Goal: Task Accomplishment & Management: Use online tool/utility

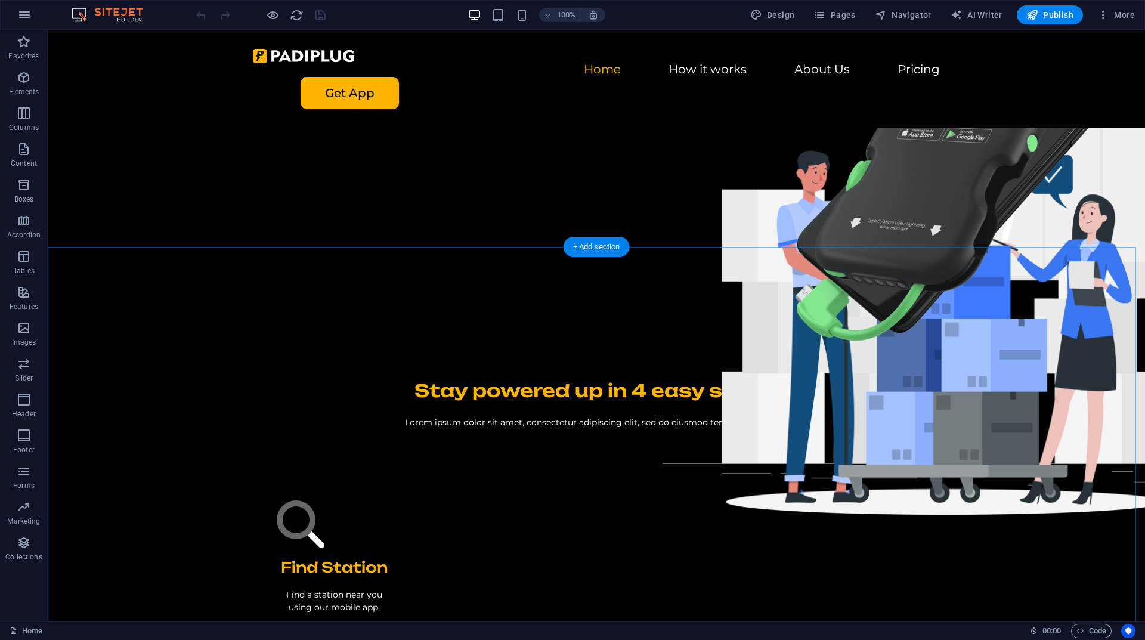
scroll to position [119, 0]
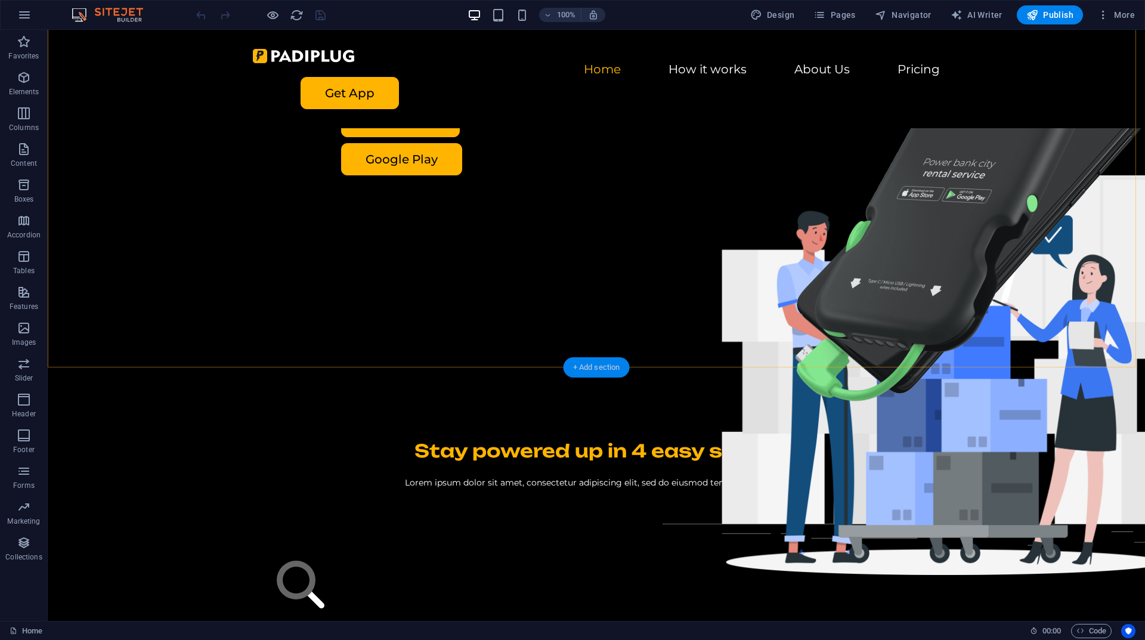
click at [610, 371] on div "+ Add section" at bounding box center [597, 367] width 66 height 20
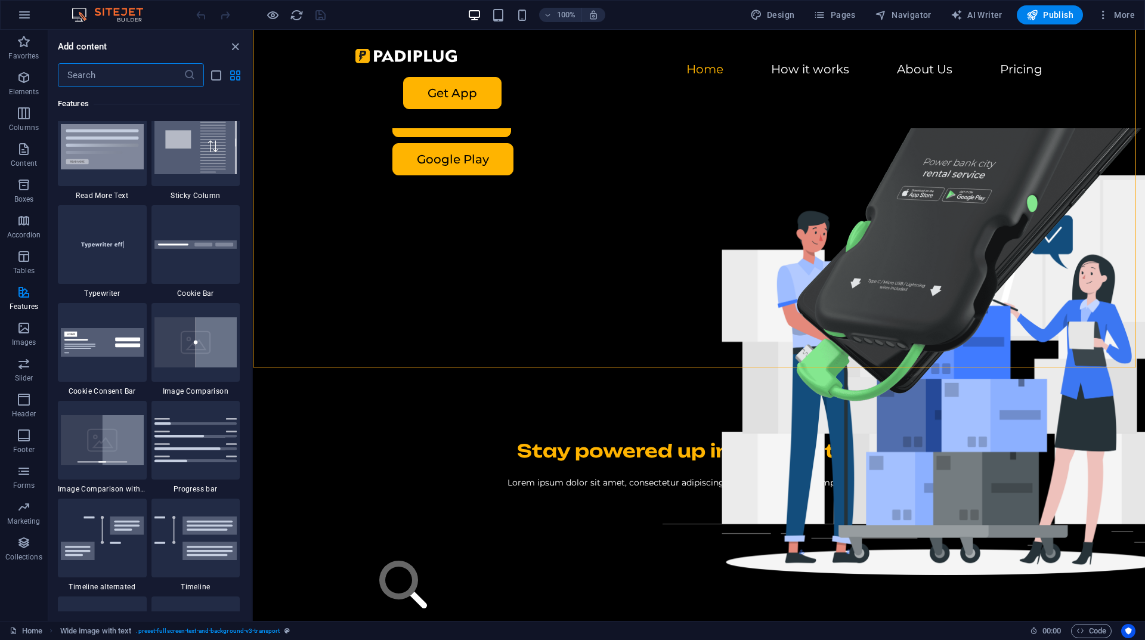
scroll to position [4652, 0]
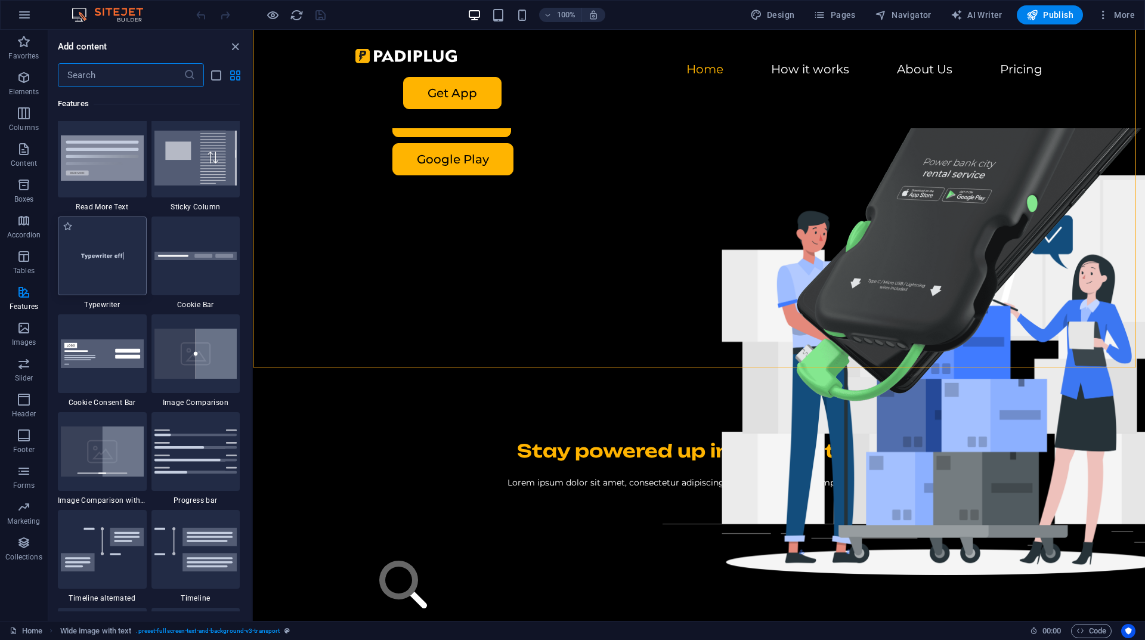
click at [94, 276] on img at bounding box center [102, 255] width 83 height 55
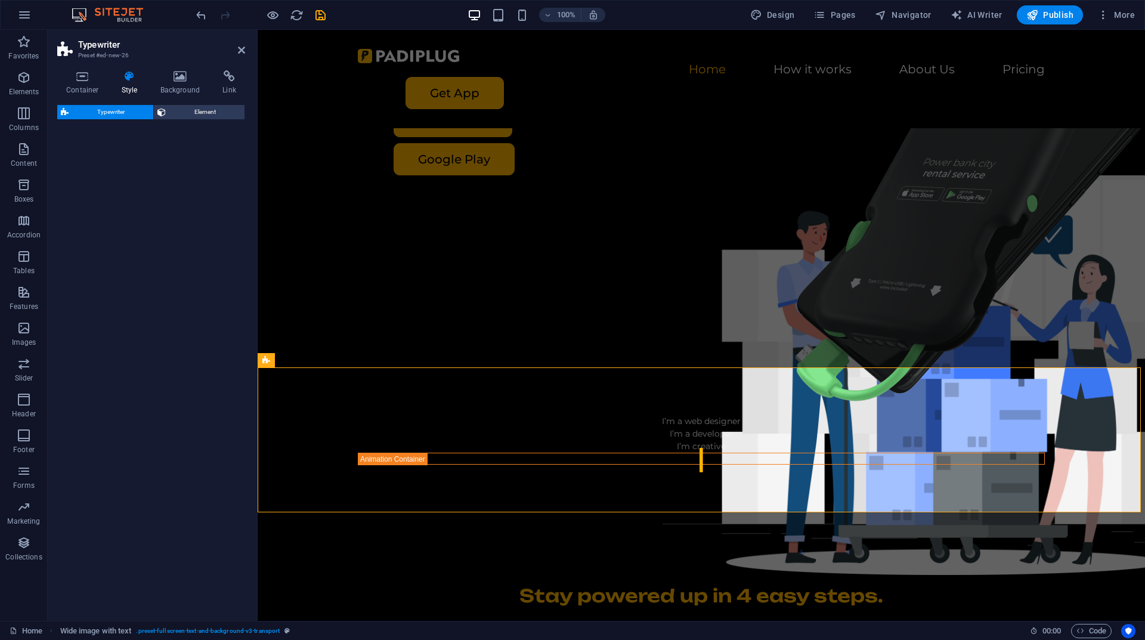
select select "ms"
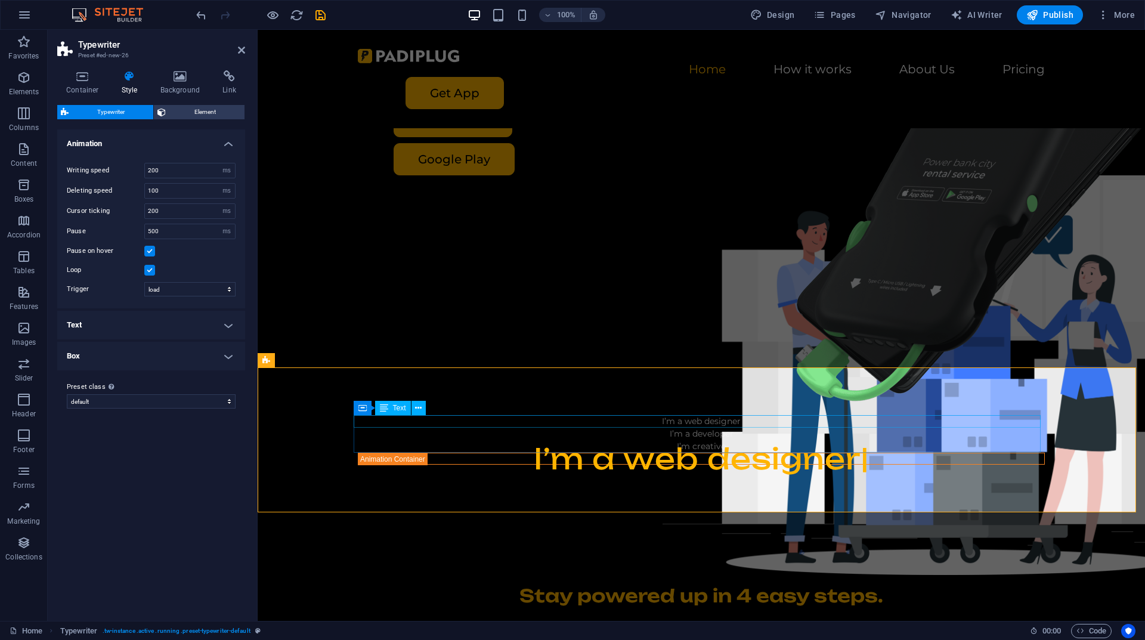
click at [713, 421] on div "I’m a web designer" at bounding box center [701, 421] width 687 height 13
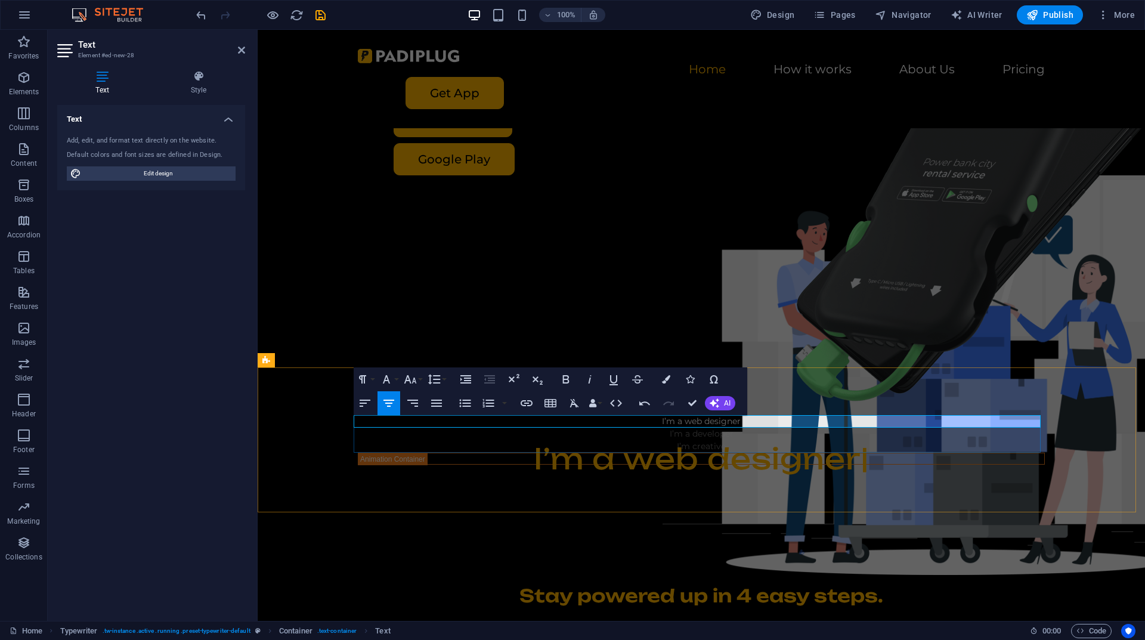
click at [703, 419] on span "I’m a web designer" at bounding box center [701, 421] width 79 height 11
click at [738, 426] on p "gety" at bounding box center [701, 421] width 687 height 13
click at [740, 422] on p "gety" at bounding box center [701, 421] width 687 height 13
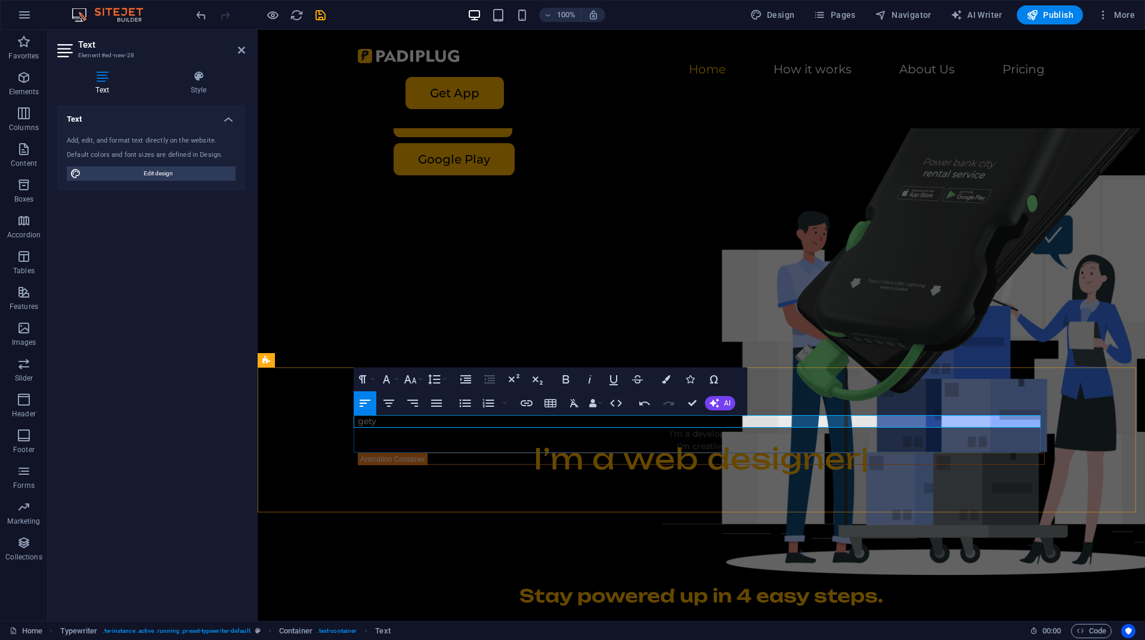
click at [740, 422] on p "gety" at bounding box center [701, 421] width 687 height 13
click at [384, 399] on icon "button" at bounding box center [389, 403] width 14 height 14
click at [701, 430] on div "I’m a developer" at bounding box center [701, 434] width 687 height 13
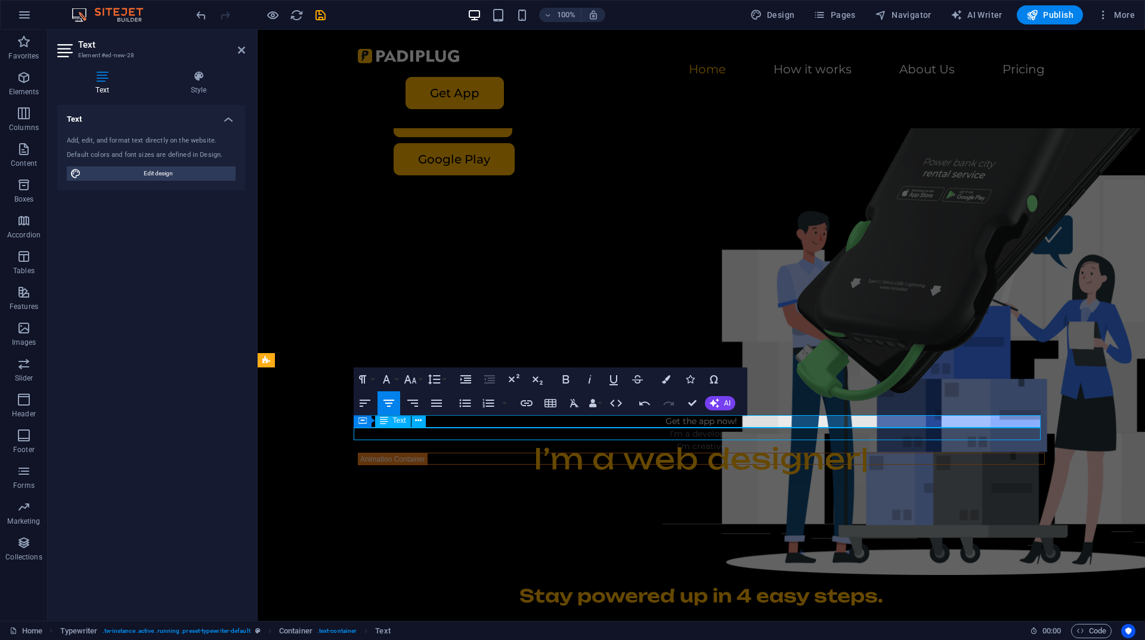
click at [701, 430] on div "I’m a developer" at bounding box center [701, 434] width 687 height 13
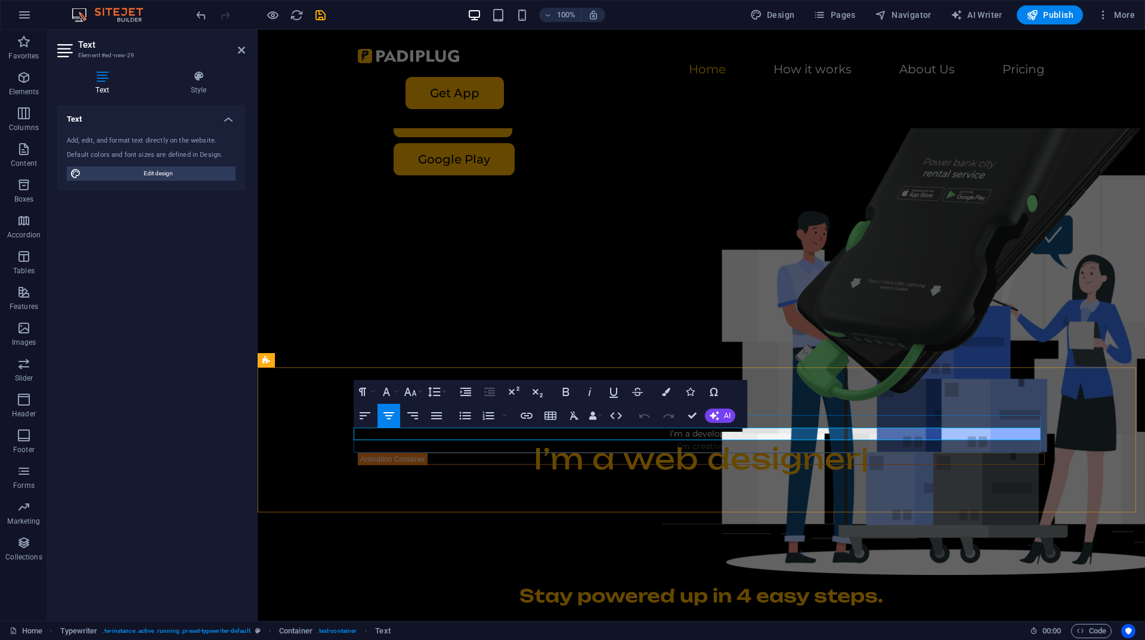
click at [700, 435] on p "I’m a developer" at bounding box center [701, 434] width 687 height 13
click at [701, 435] on p "I’m a developer" at bounding box center [701, 434] width 687 height 13
click at [703, 434] on p "I’m a developer" at bounding box center [701, 434] width 687 height 13
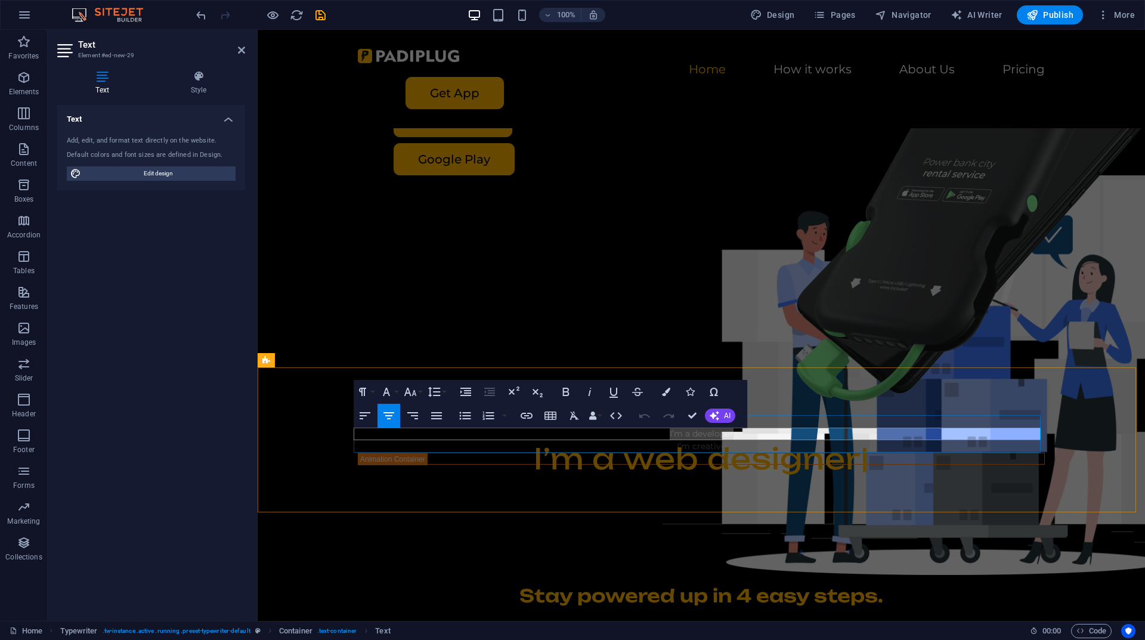
click at [703, 434] on p "I’m a developer" at bounding box center [701, 434] width 687 height 13
click at [394, 412] on icon "button" at bounding box center [389, 416] width 14 height 14
click at [744, 453] on p "I’m a web designer" at bounding box center [701, 458] width 686 height 11
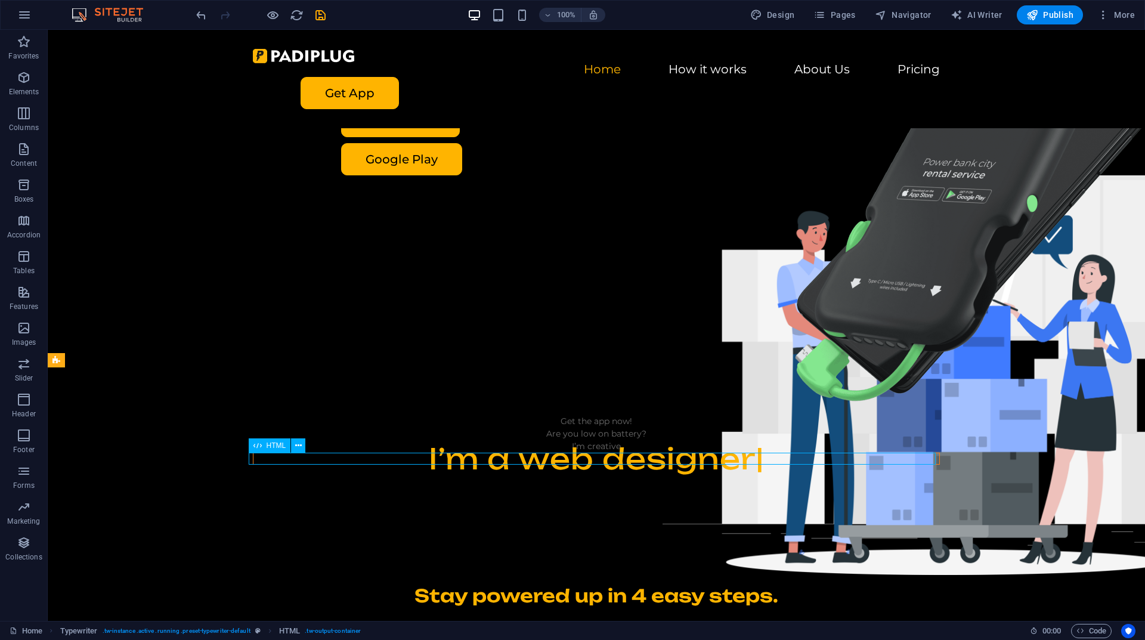
click at [744, 453] on p "I’m a web designer" at bounding box center [596, 458] width 686 height 11
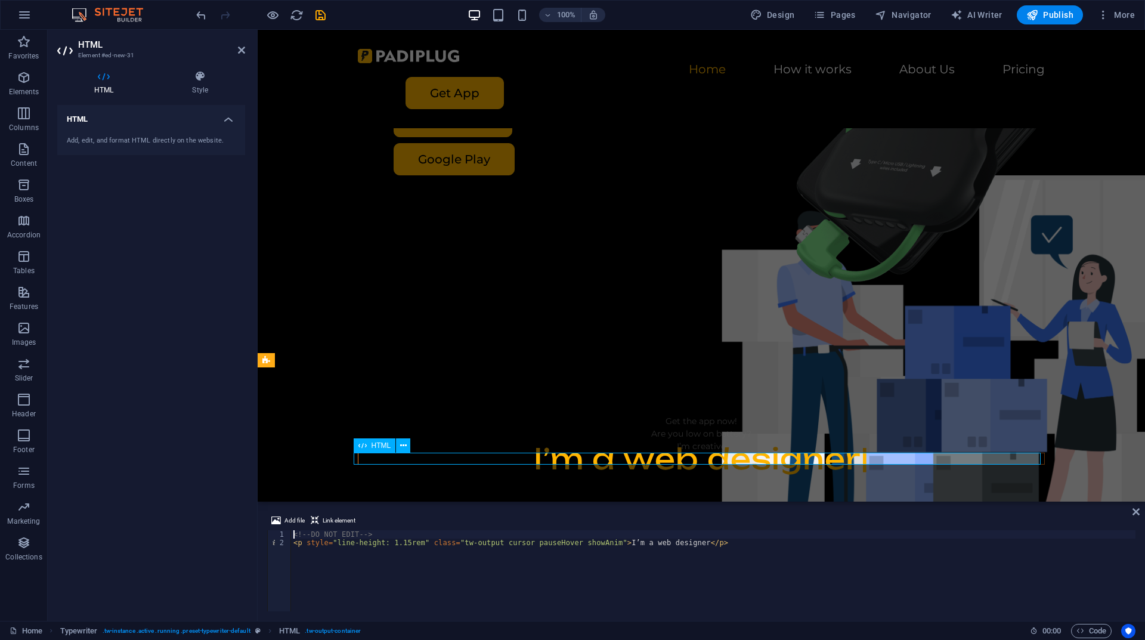
click at [688, 453] on p "I’m a web designer" at bounding box center [701, 458] width 686 height 11
click at [689, 453] on p "I’m a web designer" at bounding box center [701, 458] width 686 height 11
click at [699, 421] on div "Get the app now!" at bounding box center [701, 421] width 687 height 13
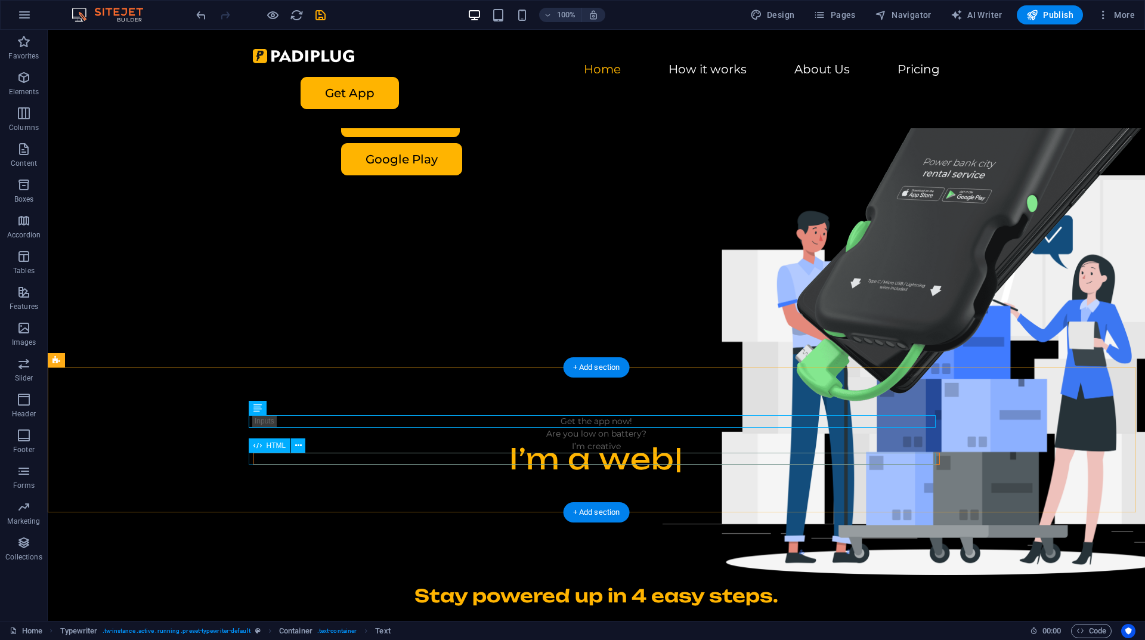
click at [601, 453] on p "I’m a web" at bounding box center [596, 458] width 686 height 11
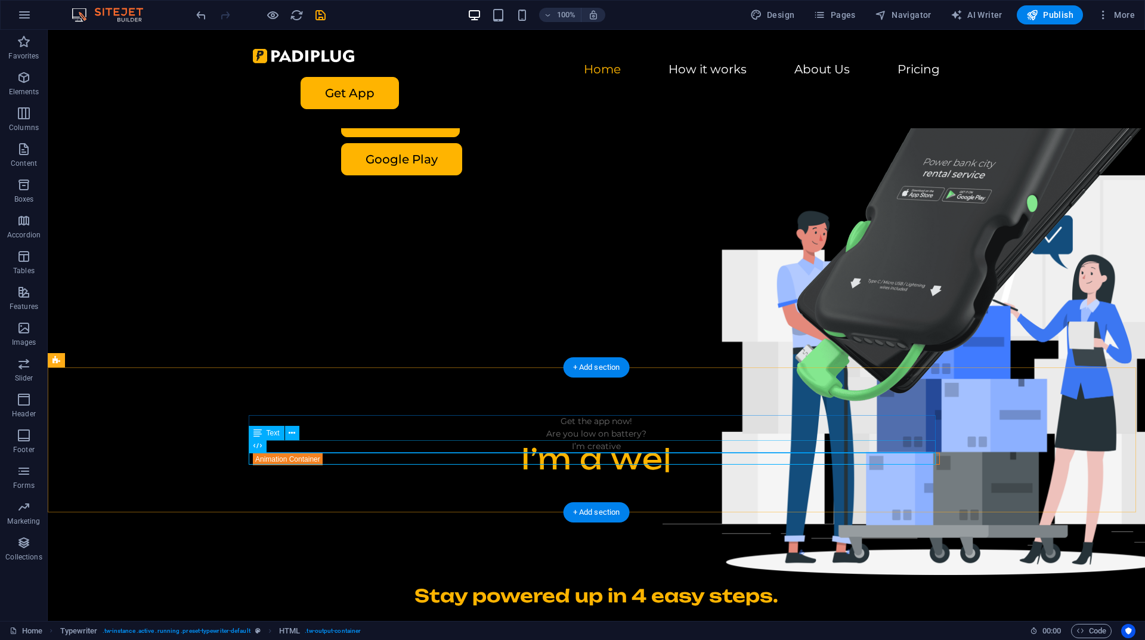
click at [587, 440] on div "I’m creative" at bounding box center [596, 446] width 687 height 13
click at [588, 453] on p "I’m a" at bounding box center [596, 458] width 686 height 11
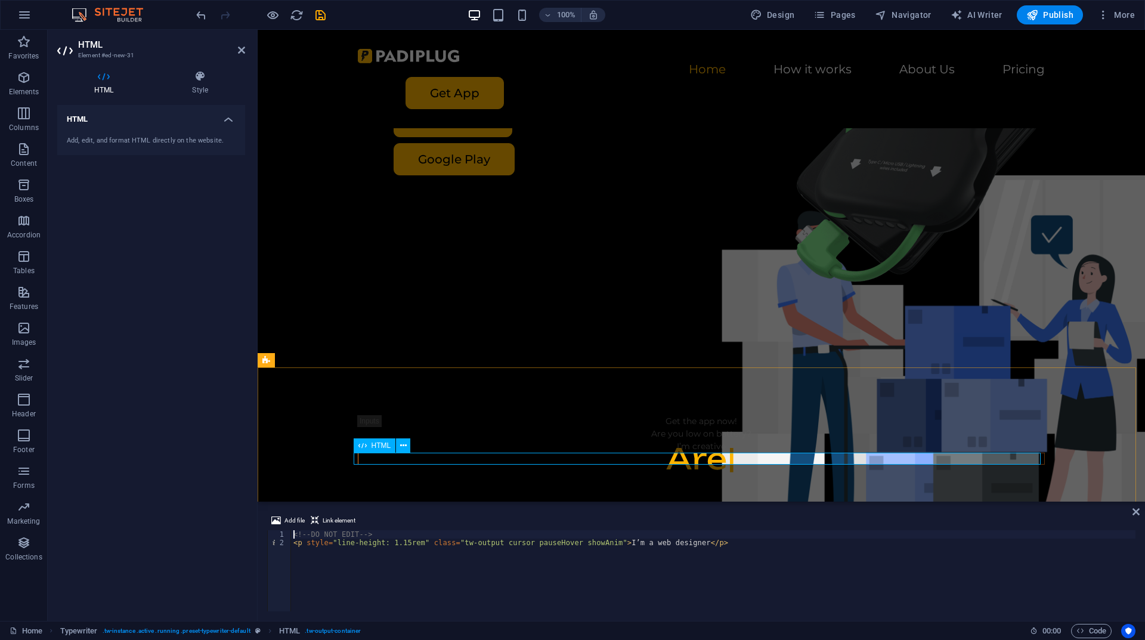
click at [723, 453] on p "Are" at bounding box center [701, 458] width 686 height 11
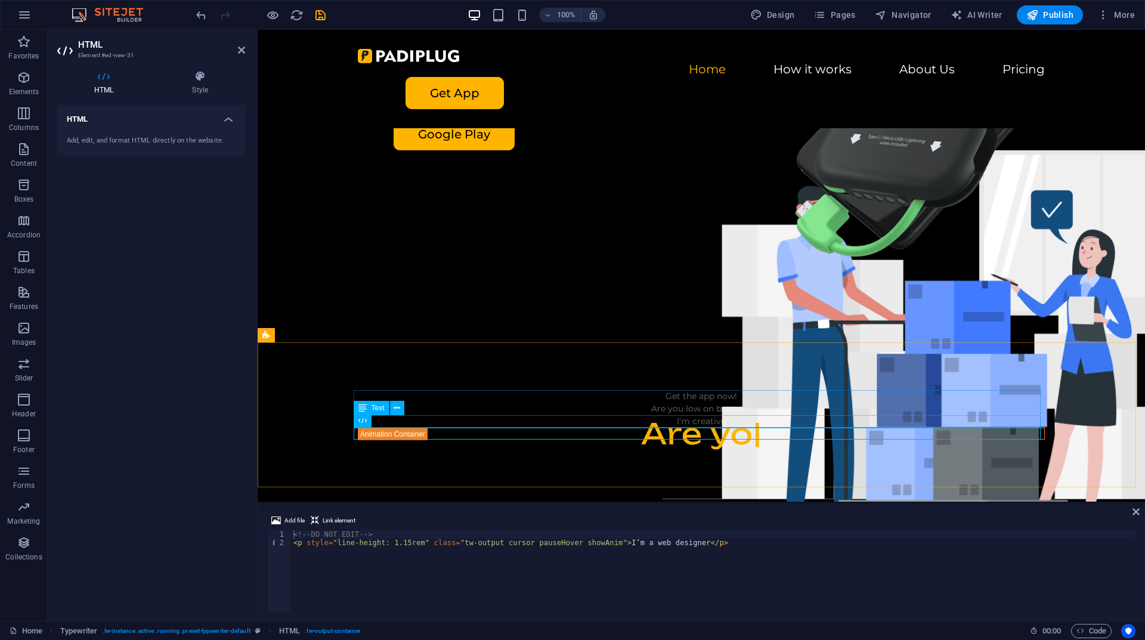
click at [740, 415] on div "I’m creative" at bounding box center [701, 421] width 687 height 13
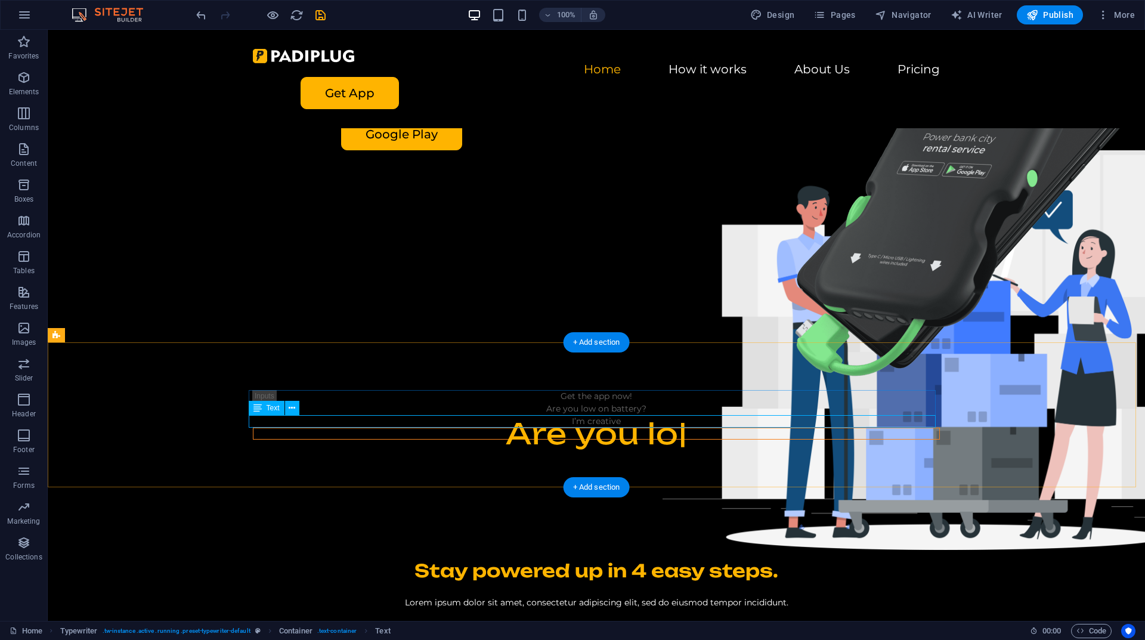
click at [737, 418] on div "I’m creative" at bounding box center [596, 421] width 687 height 13
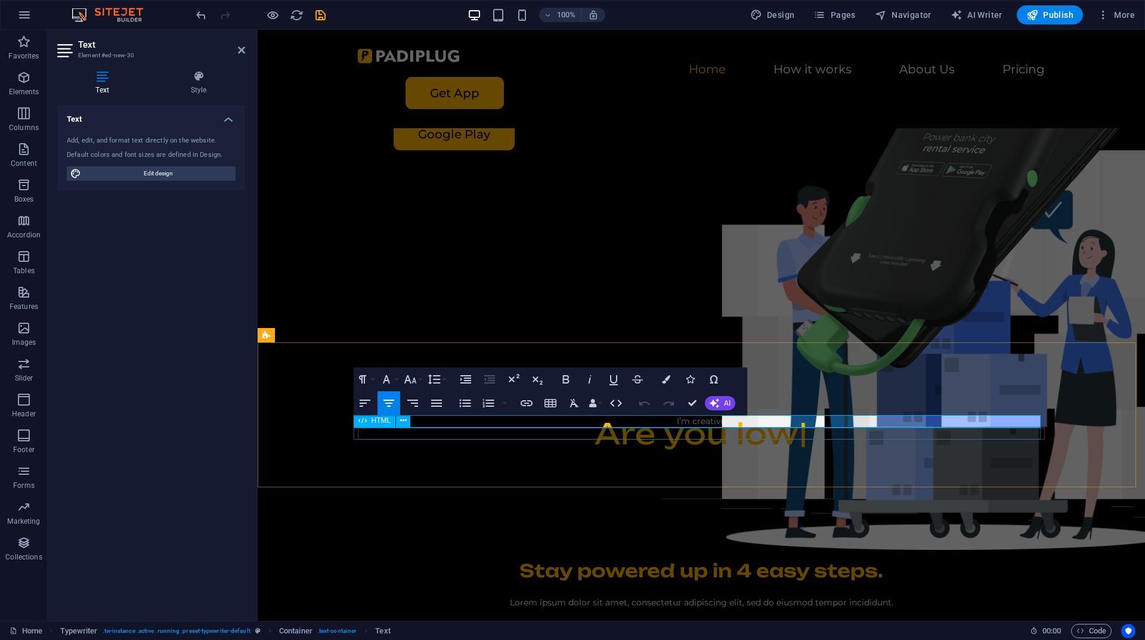
click at [737, 428] on p "Are you low" at bounding box center [701, 433] width 686 height 11
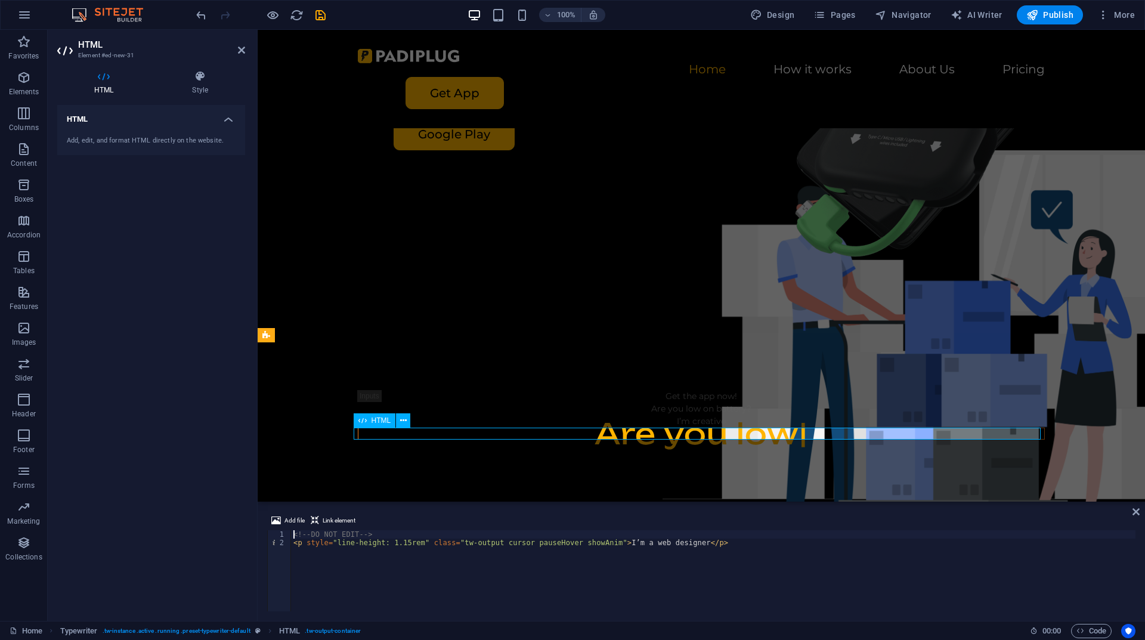
click at [721, 428] on p "Are you low" at bounding box center [701, 433] width 686 height 11
click at [713, 409] on div "Are you low on battery?" at bounding box center [701, 409] width 687 height 13
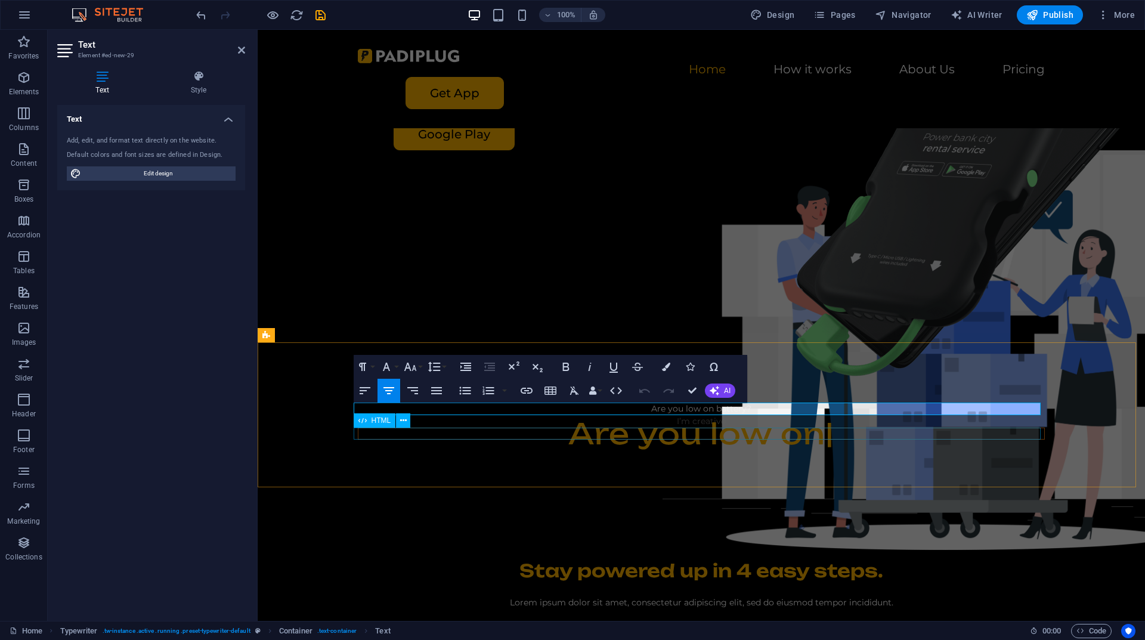
click at [705, 428] on p "Are you low on" at bounding box center [701, 433] width 686 height 11
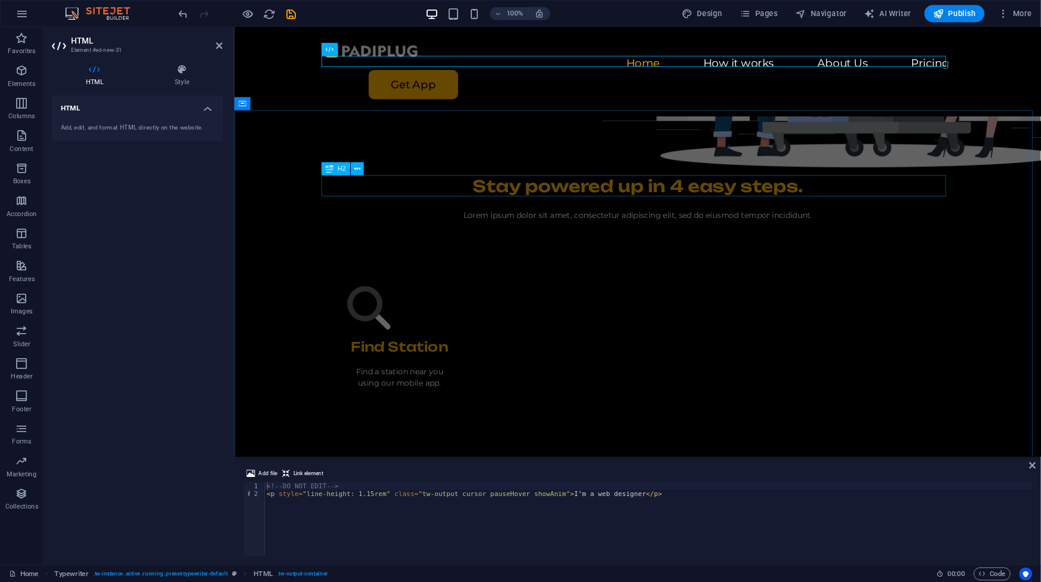
scroll to position [511, 0]
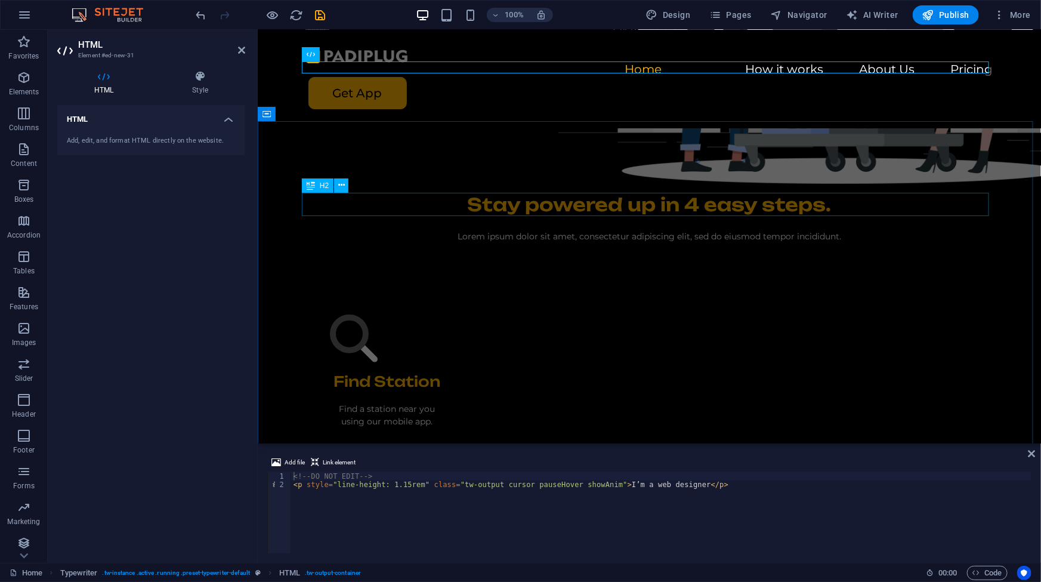
click at [529, 194] on div "Stay powered up in 4 easy steps." at bounding box center [648, 203] width 687 height 23
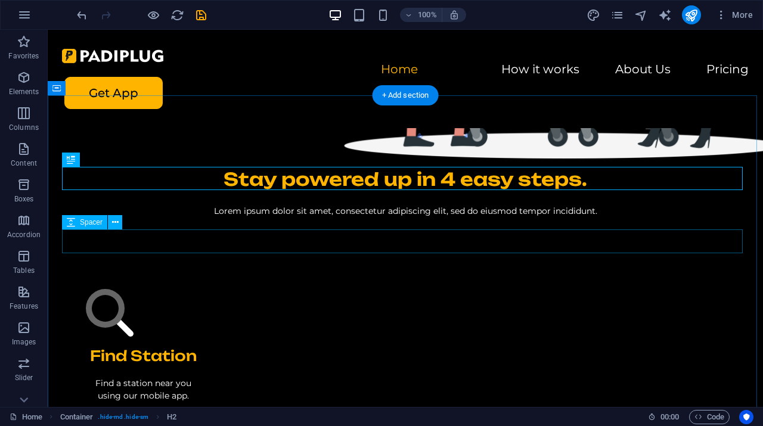
scroll to position [377, 0]
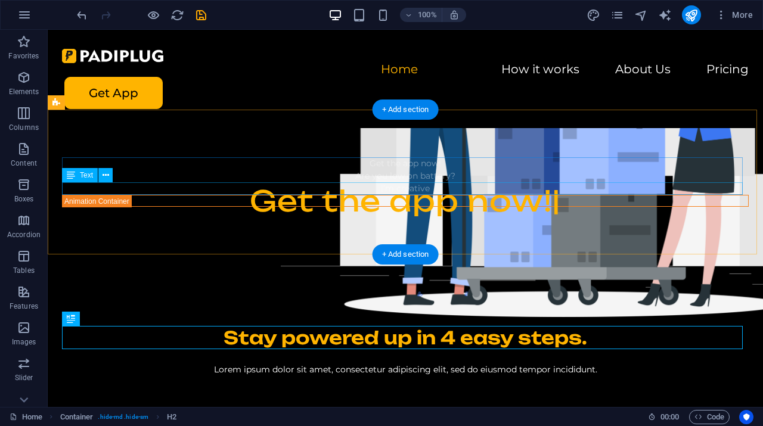
click at [181, 186] on div "I’m creative" at bounding box center [405, 189] width 687 height 13
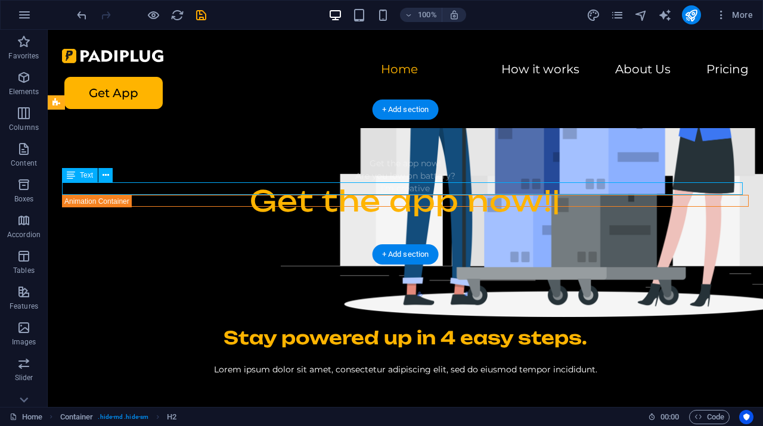
click at [181, 186] on div "I’m creative" at bounding box center [405, 189] width 687 height 13
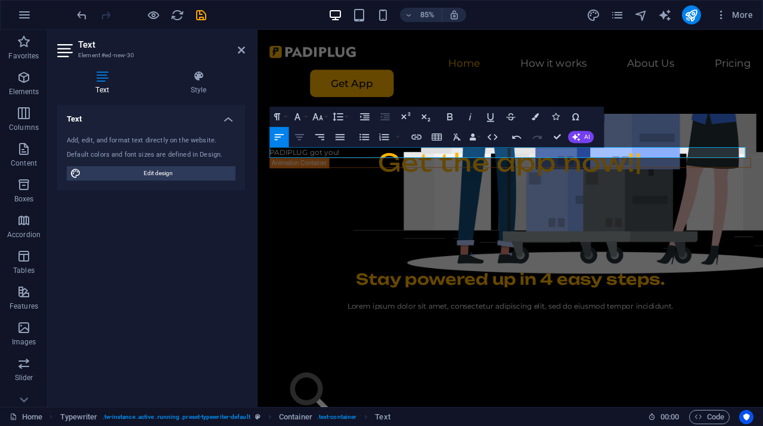
click at [303, 137] on icon "button" at bounding box center [299, 137] width 12 height 12
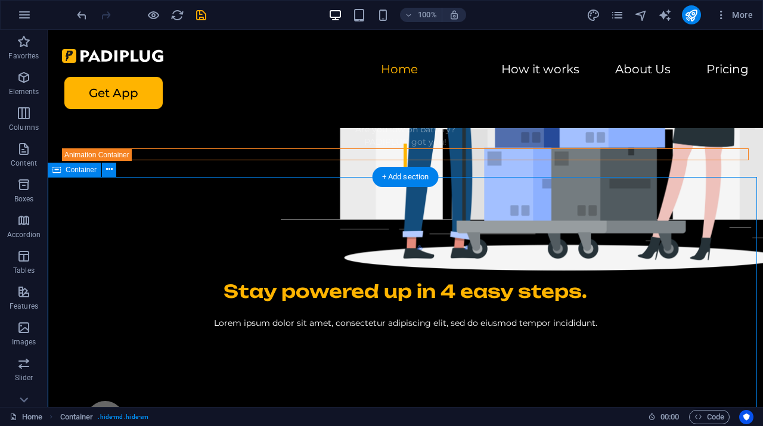
scroll to position [297, 0]
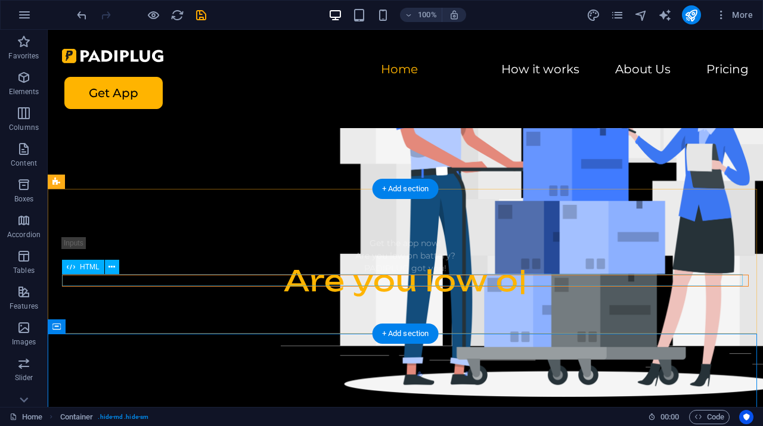
click at [261, 282] on p "Are you low o" at bounding box center [406, 281] width 686 height 11
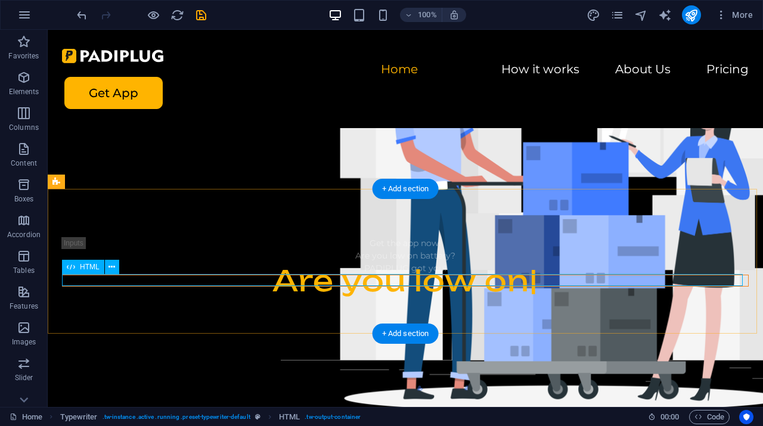
scroll to position [304, 0]
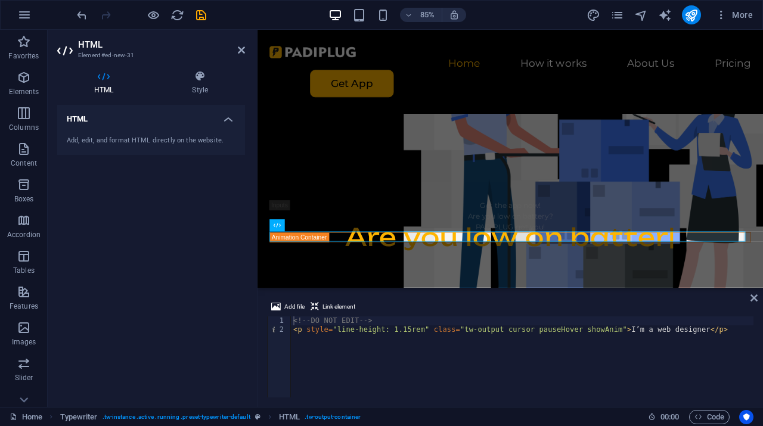
click at [214, 104] on div "HTML Style HTML Add, edit, and format HTML directly on the website. Typewriter …" at bounding box center [151, 233] width 188 height 327
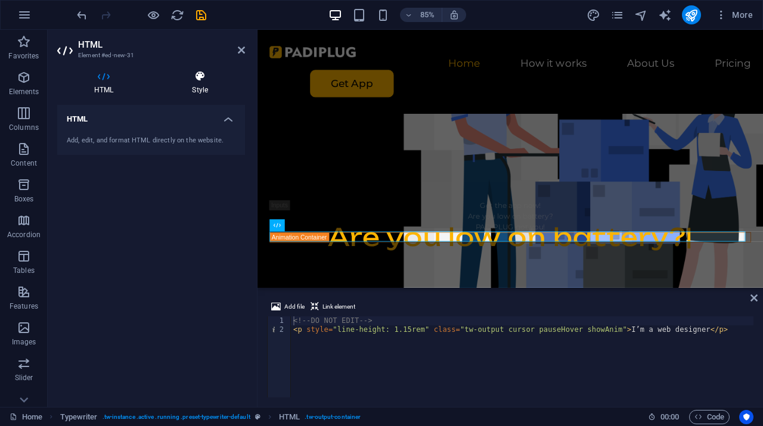
click at [202, 88] on h4 "Style" at bounding box center [200, 82] width 90 height 25
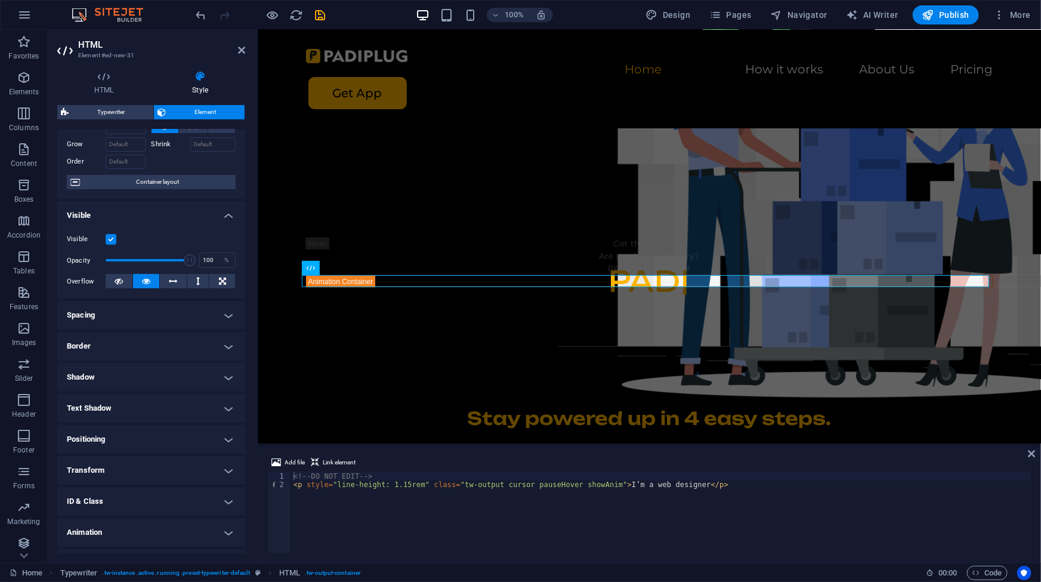
scroll to position [80, 0]
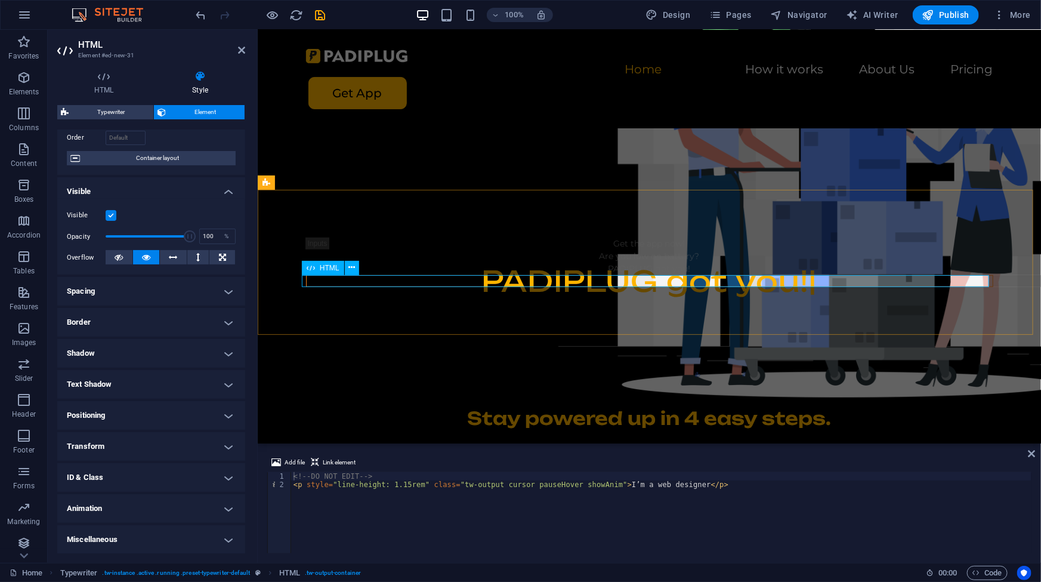
click at [670, 281] on p "PADIPLUG got you!" at bounding box center [649, 280] width 686 height 11
click at [670, 280] on p "PADIPLUG got you!" at bounding box center [649, 280] width 686 height 11
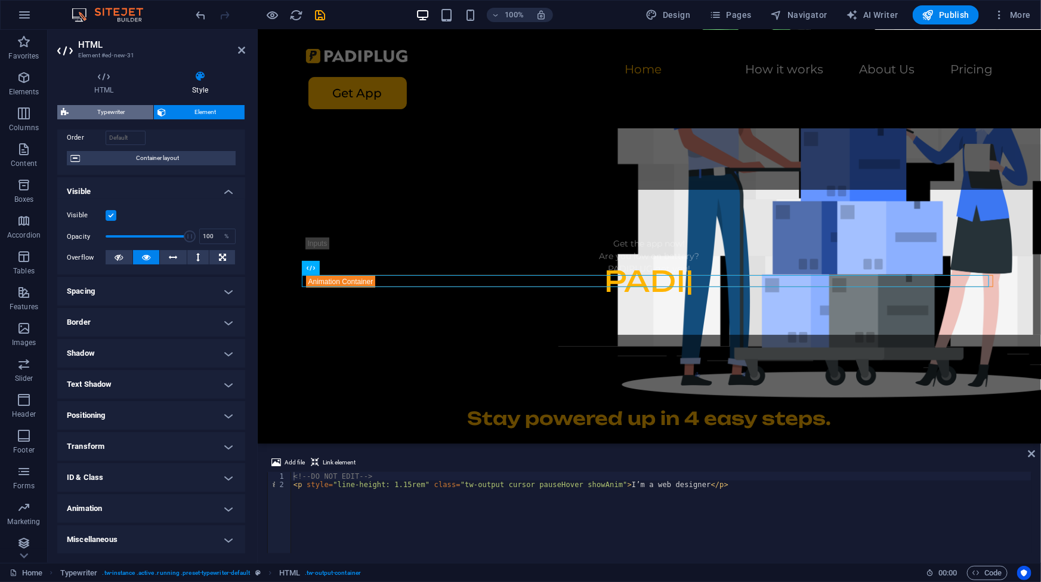
click at [107, 113] on span "Typewriter" at bounding box center [111, 112] width 78 height 14
select select "ms"
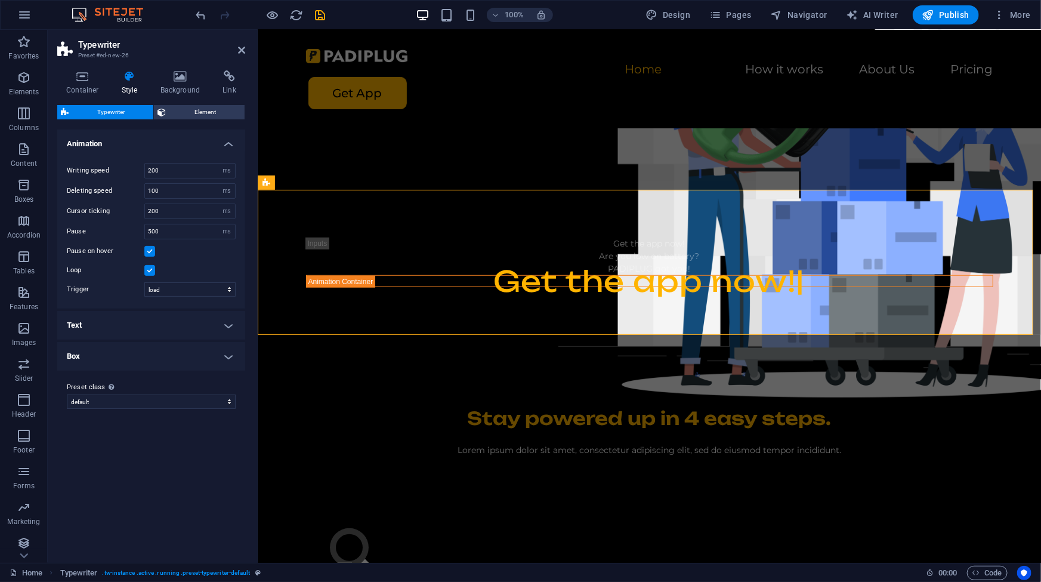
click at [191, 321] on h4 "Text" at bounding box center [151, 325] width 188 height 29
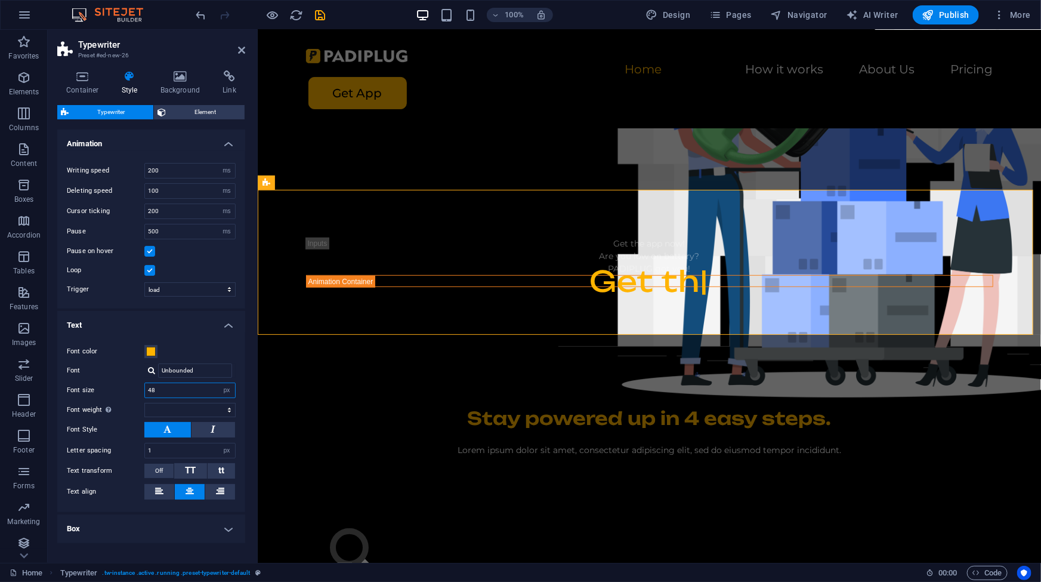
drag, startPoint x: 178, startPoint y: 385, endPoint x: 118, endPoint y: 387, distance: 60.3
click at [118, 387] on div "Font size 48 px rem % vh vw" at bounding box center [151, 390] width 169 height 16
type input "32"
select select
drag, startPoint x: 165, startPoint y: 393, endPoint x: 107, endPoint y: 392, distance: 57.3
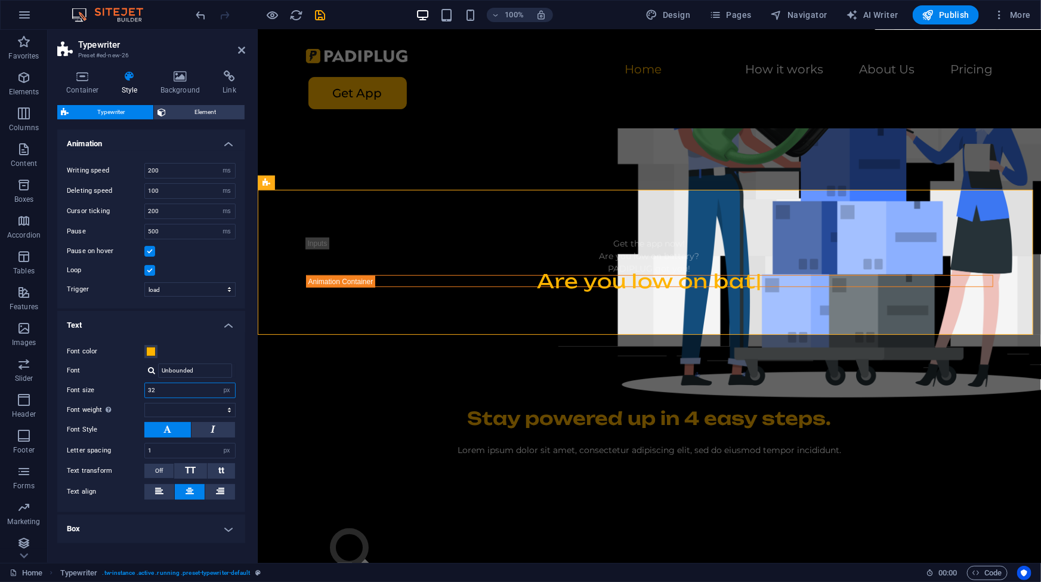
click at [107, 392] on div "Font size 32 px rem % vh vw" at bounding box center [151, 390] width 169 height 16
type input "28"
select select
click at [208, 328] on h4 "Text" at bounding box center [151, 321] width 188 height 21
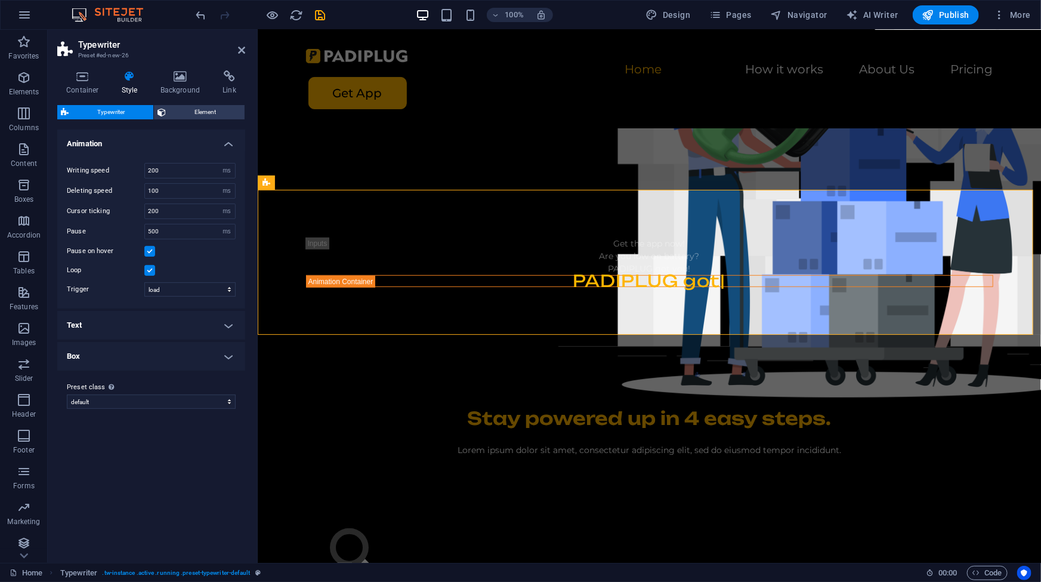
click at [209, 354] on h4 "Box" at bounding box center [151, 356] width 188 height 29
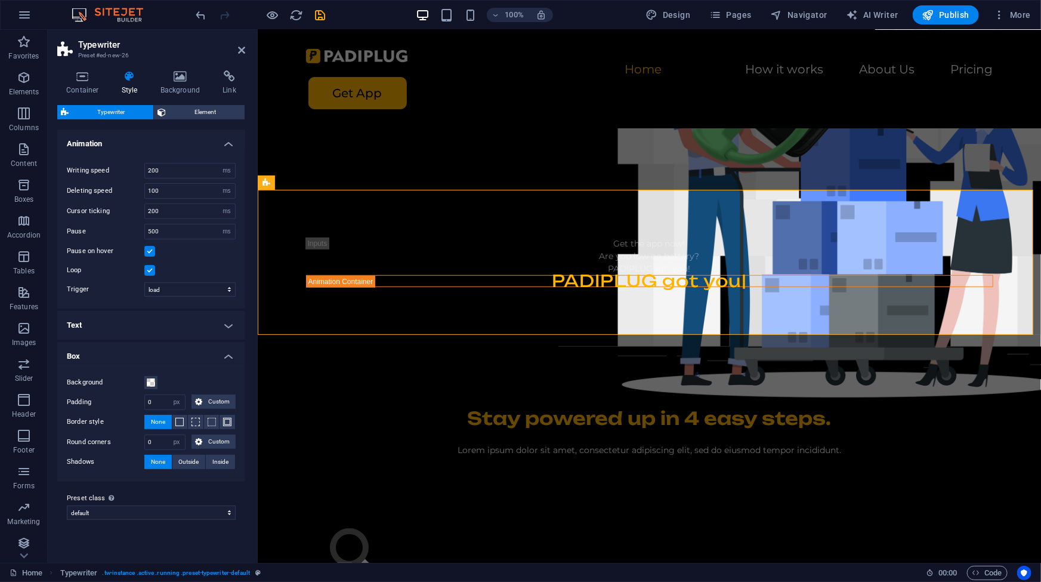
click at [171, 322] on h4 "Text" at bounding box center [151, 325] width 188 height 29
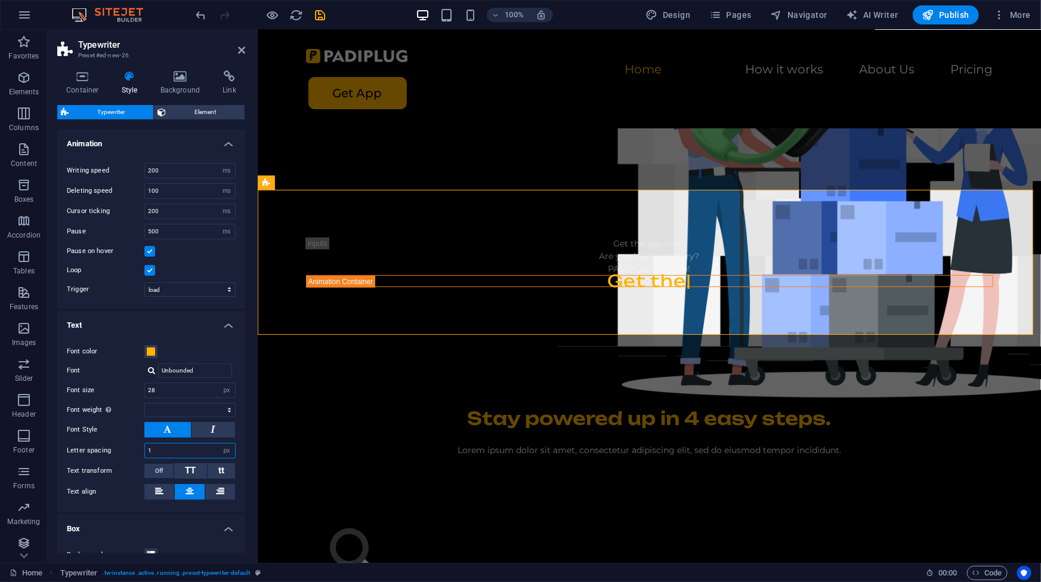
drag, startPoint x: 169, startPoint y: 447, endPoint x: 73, endPoint y: 442, distance: 96.8
click at [73, 443] on div "Letter spacing 1 px rem vh vw" at bounding box center [151, 451] width 169 height 16
type input "4"
select select
click at [423, 303] on div "Get the app now! Are you low on battery? PADIPLUG got you! Get the" at bounding box center [648, 261] width 783 height 145
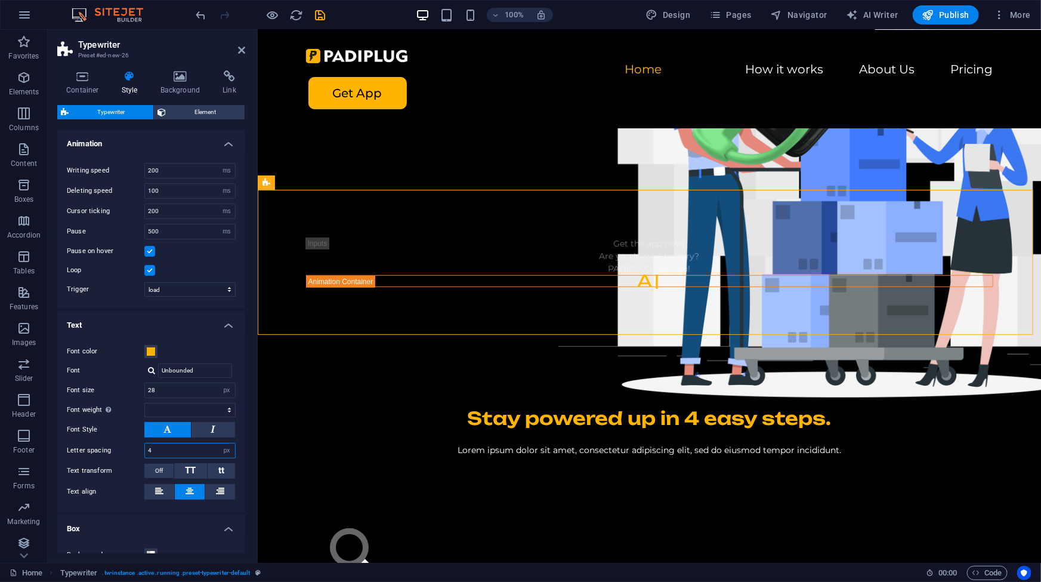
drag, startPoint x: 178, startPoint y: 448, endPoint x: 66, endPoint y: 441, distance: 111.7
click at [70, 443] on div "Letter spacing 4 px rem vh vw" at bounding box center [151, 451] width 169 height 16
type input "2"
select select
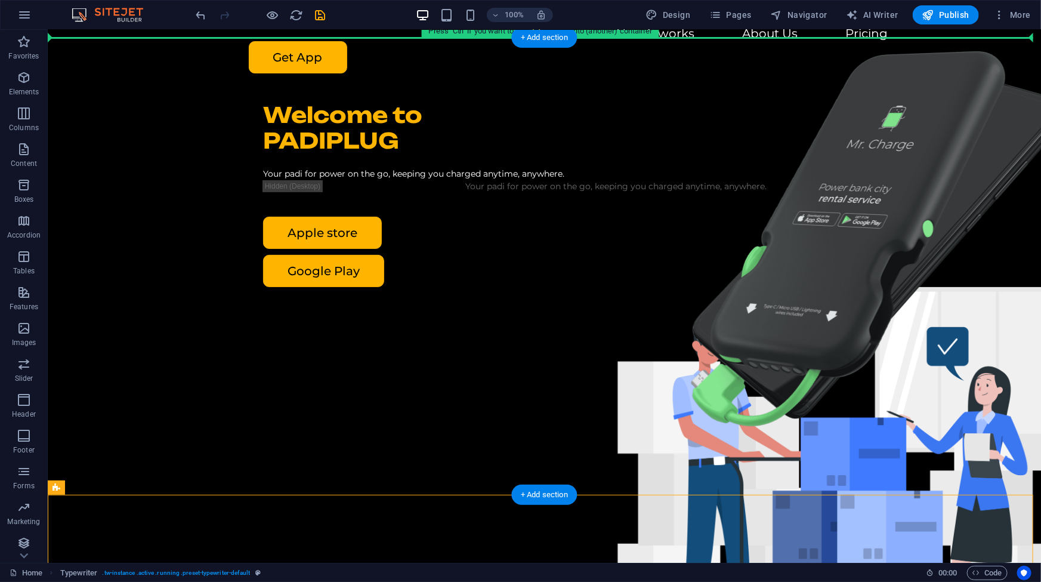
scroll to position [0, 0]
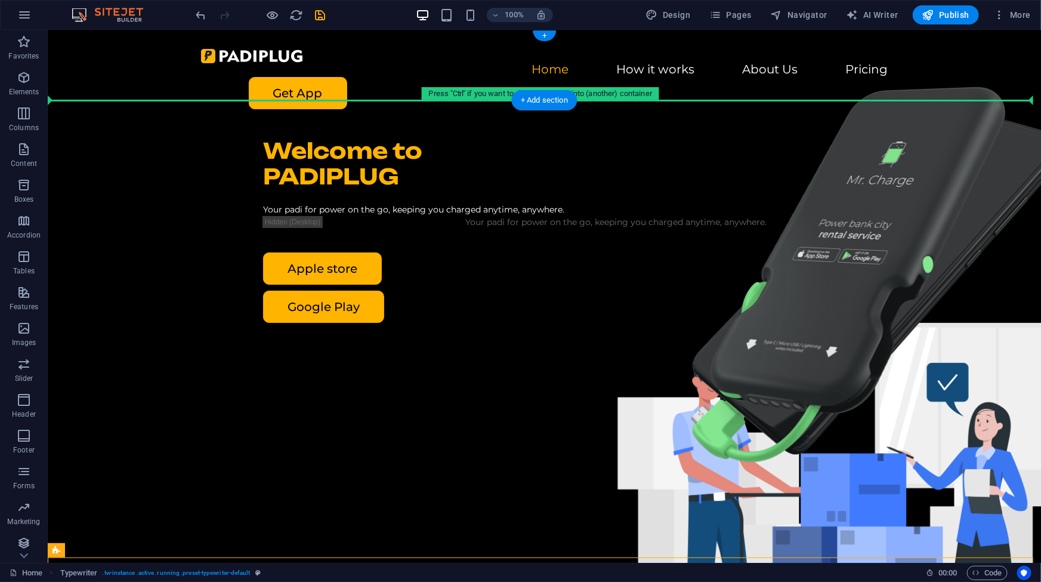
drag, startPoint x: 398, startPoint y: 515, endPoint x: 414, endPoint y: 85, distance: 429.7
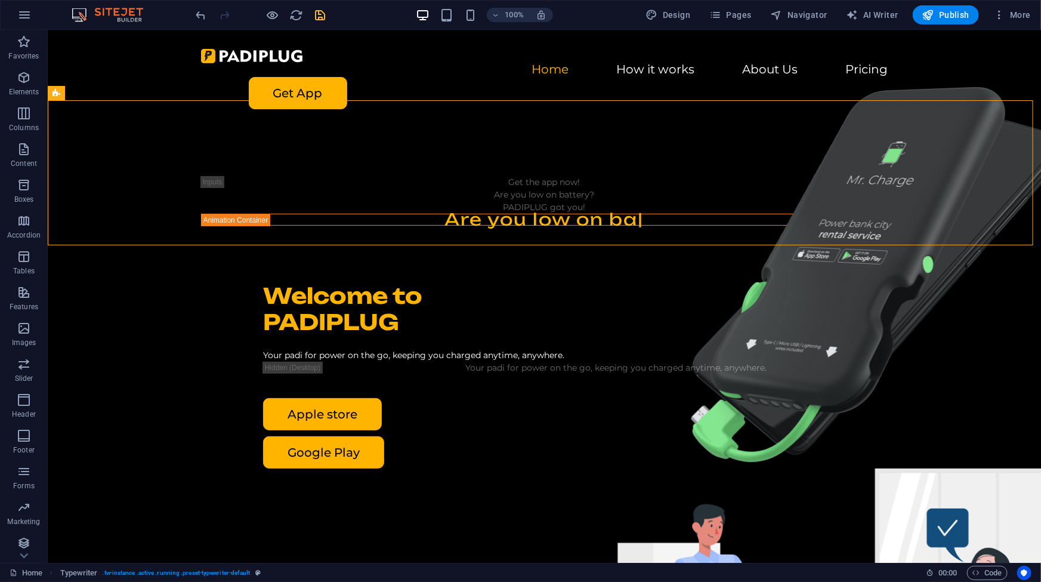
click at [316, 8] on icon "save" at bounding box center [321, 15] width 14 height 14
checkbox input "false"
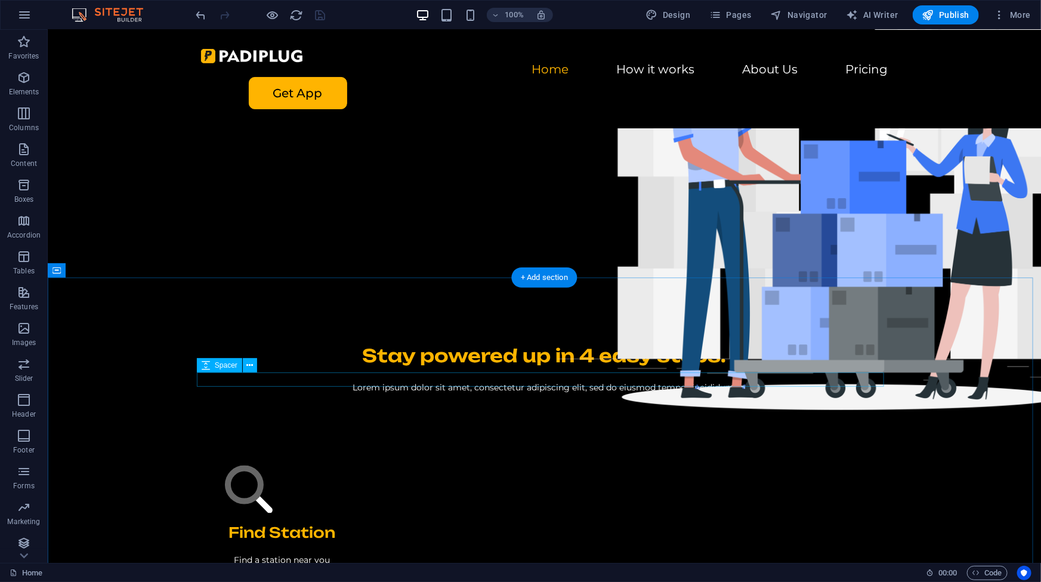
scroll to position [434, 0]
